Goal: Find specific page/section: Find specific page/section

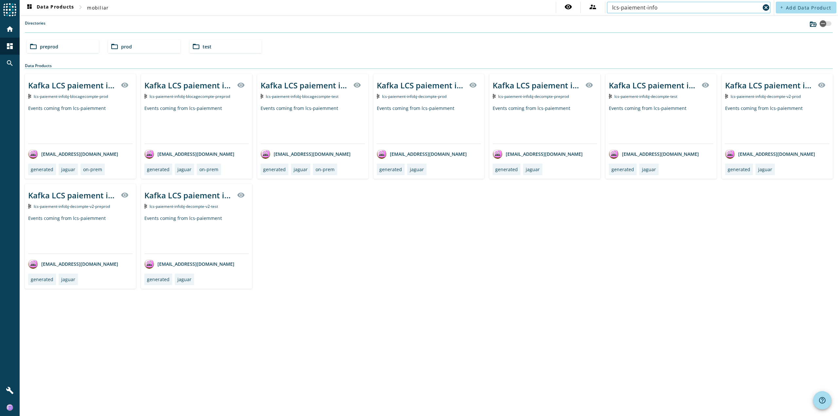
type input "lcs-paiement-info"
click at [548, 98] on span "lcs-paiement-infobj-decompte-preprod" at bounding box center [533, 97] width 71 height 6
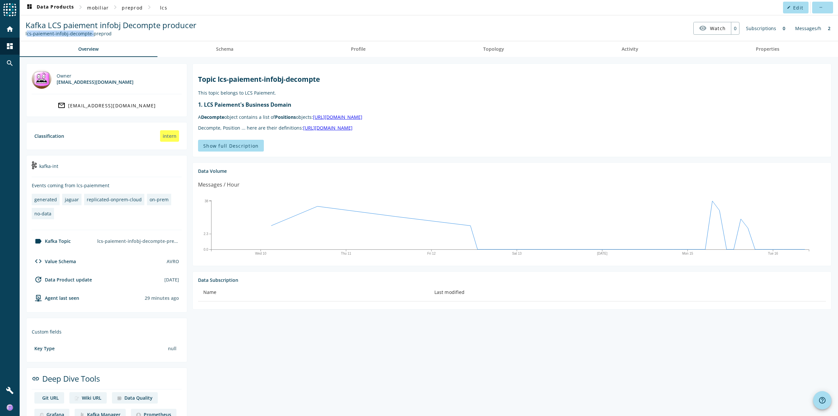
drag, startPoint x: 25, startPoint y: 35, endPoint x: 89, endPoint y: 35, distance: 64.5
click at [89, 35] on div "Kafka LCS paiement infobj Decompte producer lcs-paiement-infobj-decompte-preprod" at bounding box center [111, 28] width 174 height 17
copy div "lcs-paiement-infobj-decompte"
click at [230, 31] on nav "Kafka LCS paiement infobj Decompte producer lcs-paiement-infobj-decompte-prepro…" at bounding box center [428, 28] width 813 height 20
